Goal: Go to known website: Go to known website

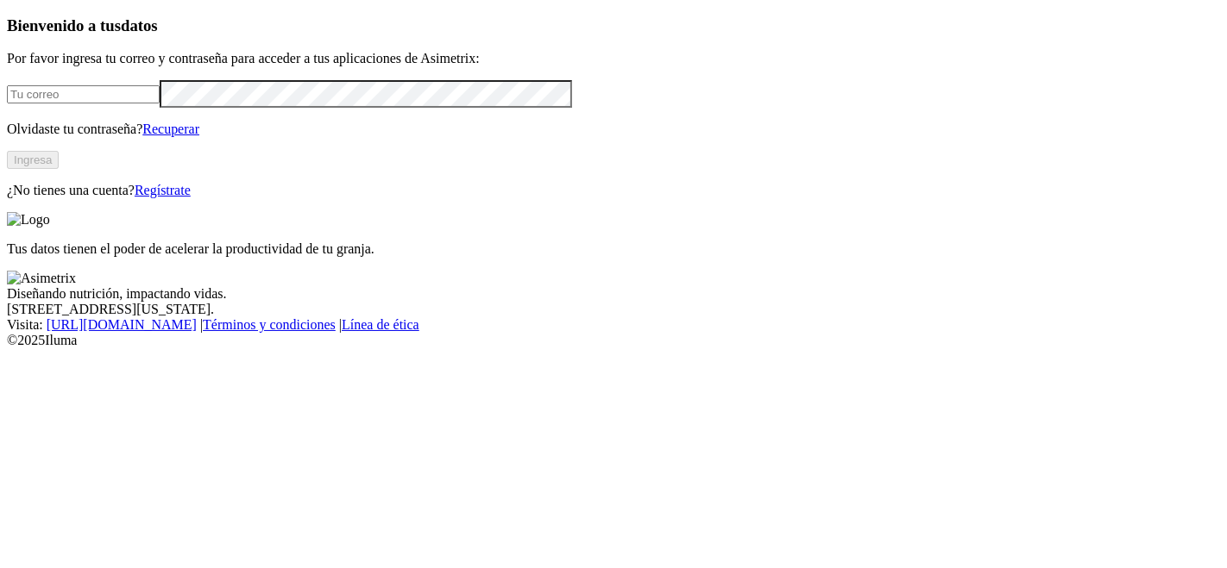
type input "[PERSON_NAME][EMAIL_ADDRESS][PERSON_NAME][PERSON_NAME][DOMAIN_NAME]"
click at [59, 169] on button "Ingresa" at bounding box center [33, 160] width 52 height 18
